Goal: Task Accomplishment & Management: Manage account settings

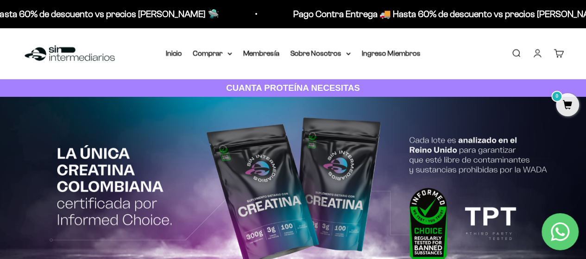
click at [540, 52] on link "Iniciar sesión" at bounding box center [537, 53] width 10 height 10
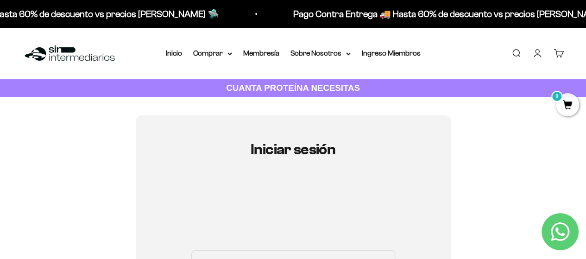
scroll to position [185, 0]
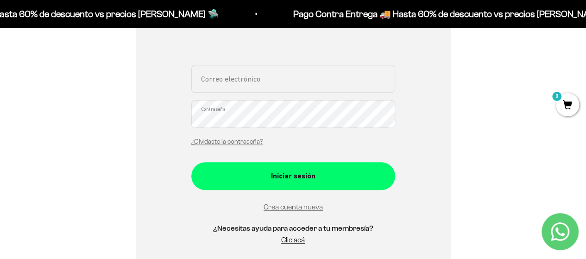
click at [287, 75] on input "Correo electrónico" at bounding box center [293, 79] width 204 height 28
type input "[EMAIL_ADDRESS][DOMAIN_NAME]"
click at [191, 162] on button "Iniciar sesión" at bounding box center [293, 176] width 204 height 28
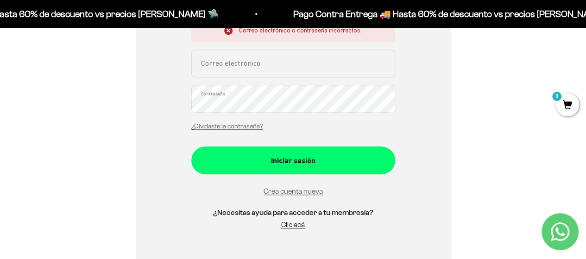
scroll to position [139, 0]
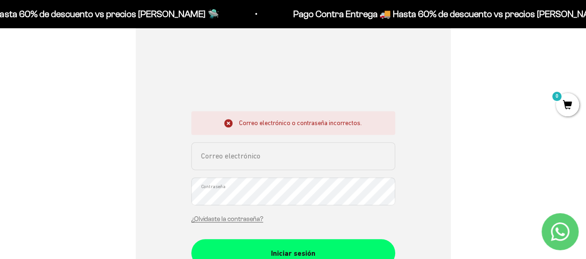
click at [288, 160] on input "Correo electrónico" at bounding box center [293, 156] width 204 height 28
type input "[EMAIL_ADDRESS][DOMAIN_NAME]"
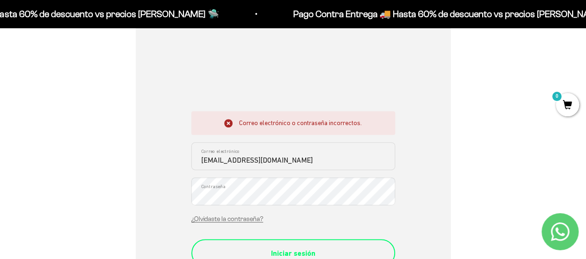
click at [288, 248] on div "Iniciar sesión" at bounding box center [293, 253] width 167 height 12
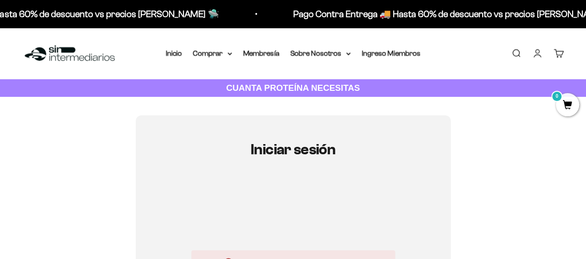
scroll to position [139, 0]
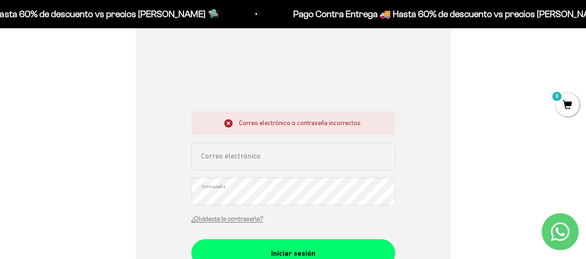
click at [271, 159] on input "Correo electrónico" at bounding box center [293, 156] width 204 height 28
type input "[EMAIL_ADDRESS][DOMAIN_NAME]"
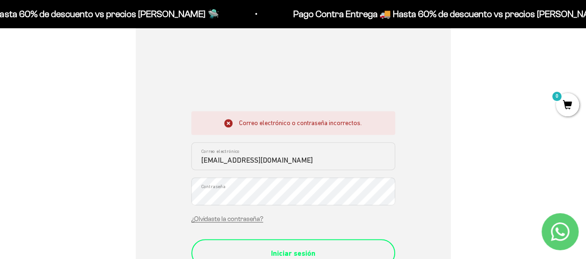
click at [284, 250] on div "Iniciar sesión" at bounding box center [293, 253] width 167 height 12
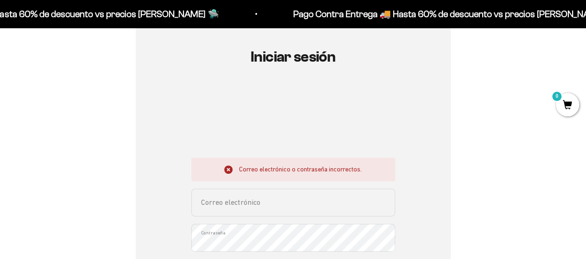
scroll to position [185, 0]
